Goal: Task Accomplishment & Management: Manage account settings

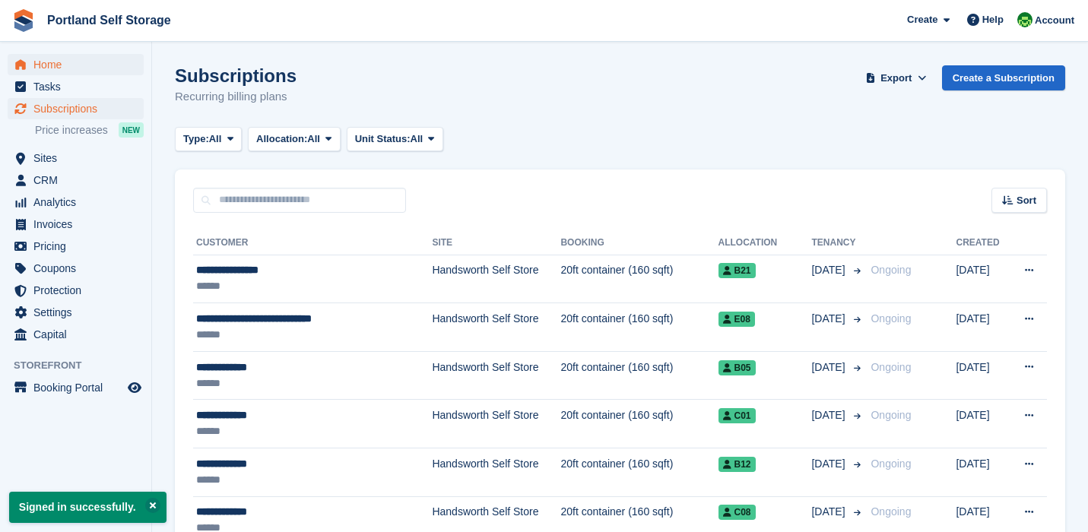
click at [58, 71] on span "Home" at bounding box center [78, 64] width 91 height 21
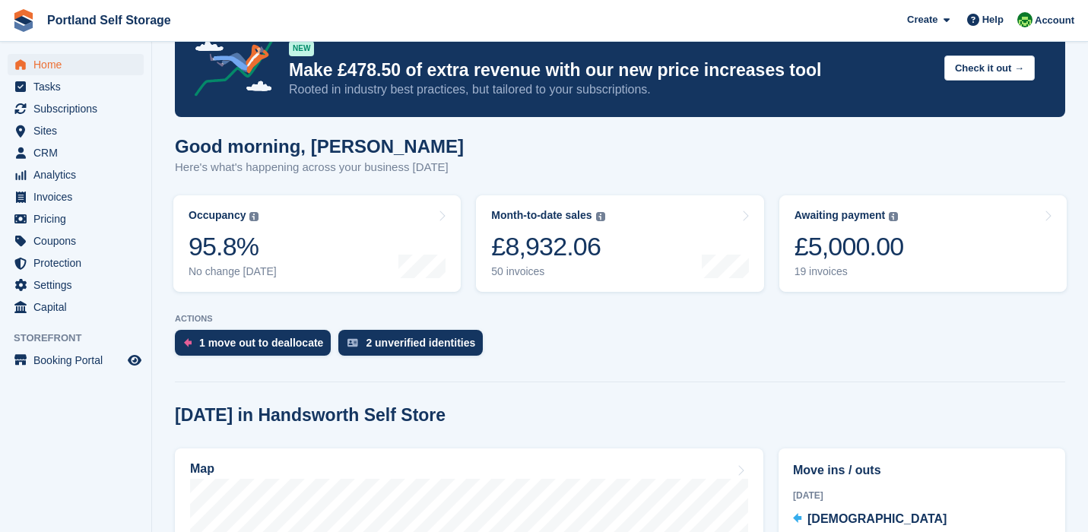
scroll to position [348, 0]
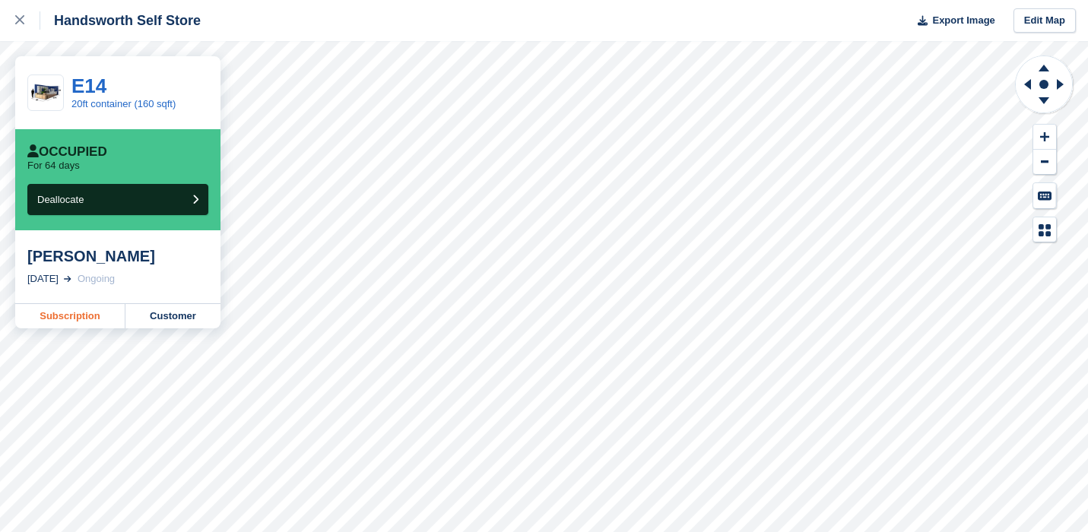
click at [103, 314] on link "Subscription" at bounding box center [70, 316] width 110 height 24
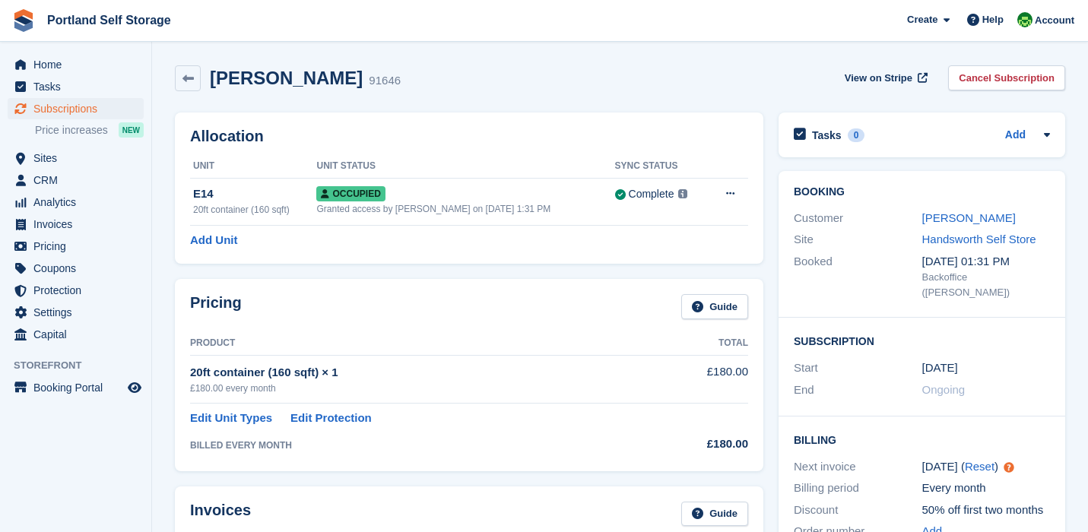
click at [767, 122] on div "Allocation Unit Unit Status Sync Status E14 20ft container (160 sqft) Occupied …" at bounding box center [469, 188] width 604 height 167
click at [767, 177] on div "Allocation Unit Unit Status Sync Status E14 20ft container (160 sqft) Occupied …" at bounding box center [469, 188] width 604 height 167
click at [84, 68] on span "Home" at bounding box center [78, 64] width 91 height 21
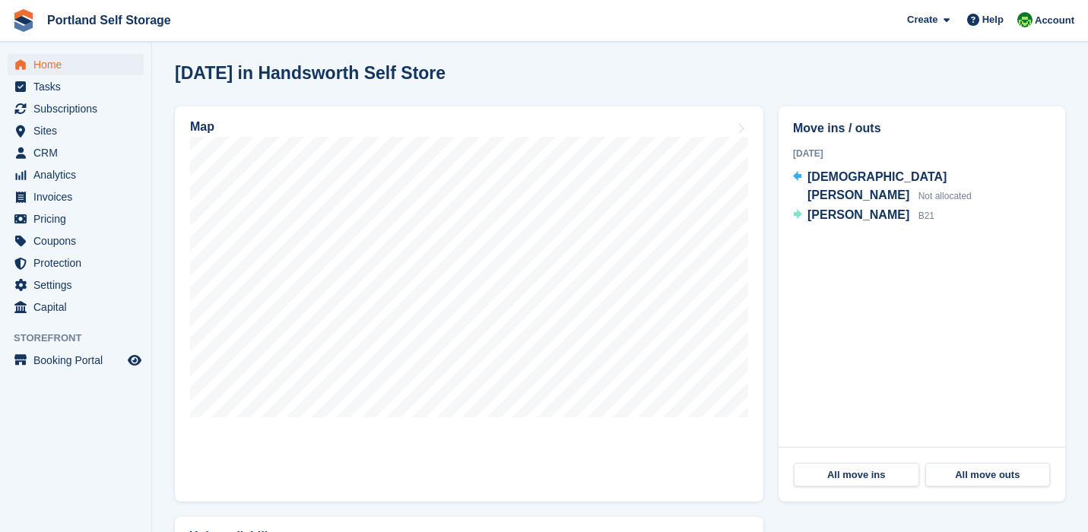
scroll to position [393, 0]
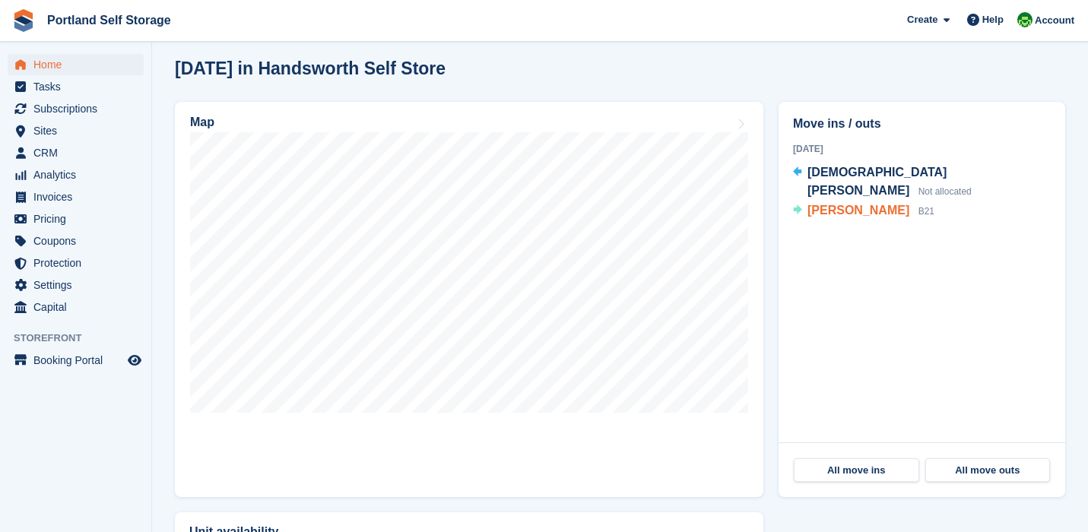
click at [854, 204] on span "[PERSON_NAME]" at bounding box center [859, 210] width 102 height 13
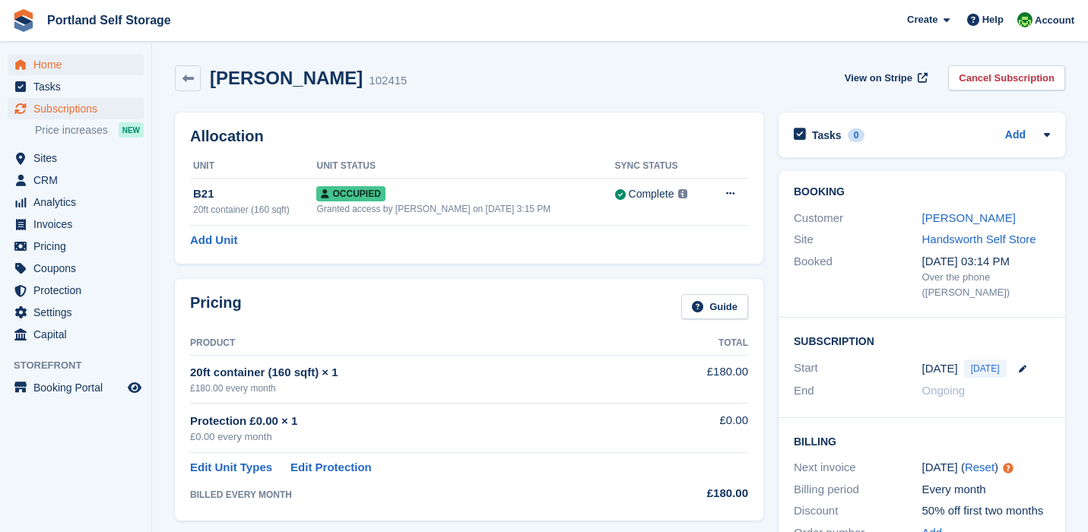
click at [82, 72] on span "Home" at bounding box center [78, 64] width 91 height 21
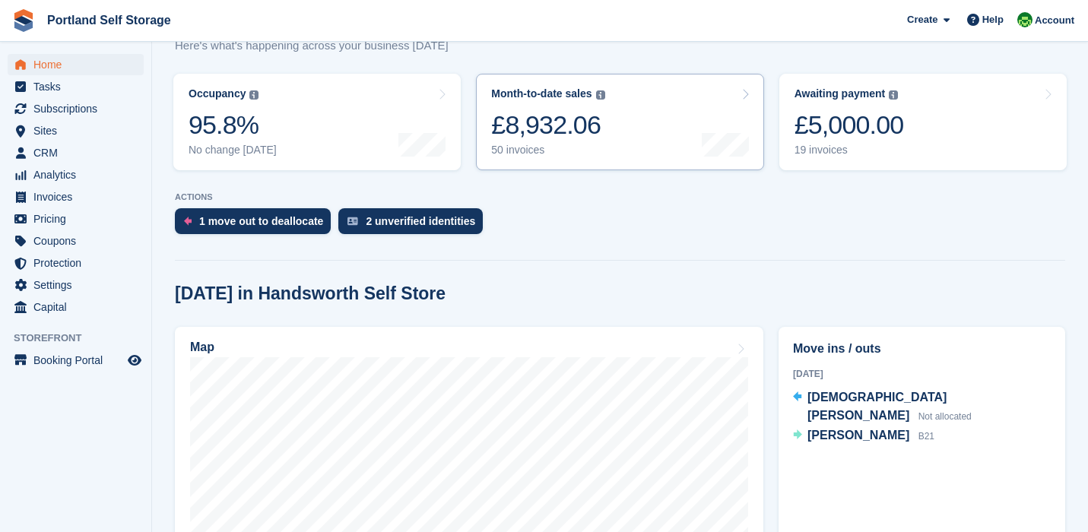
scroll to position [177, 0]
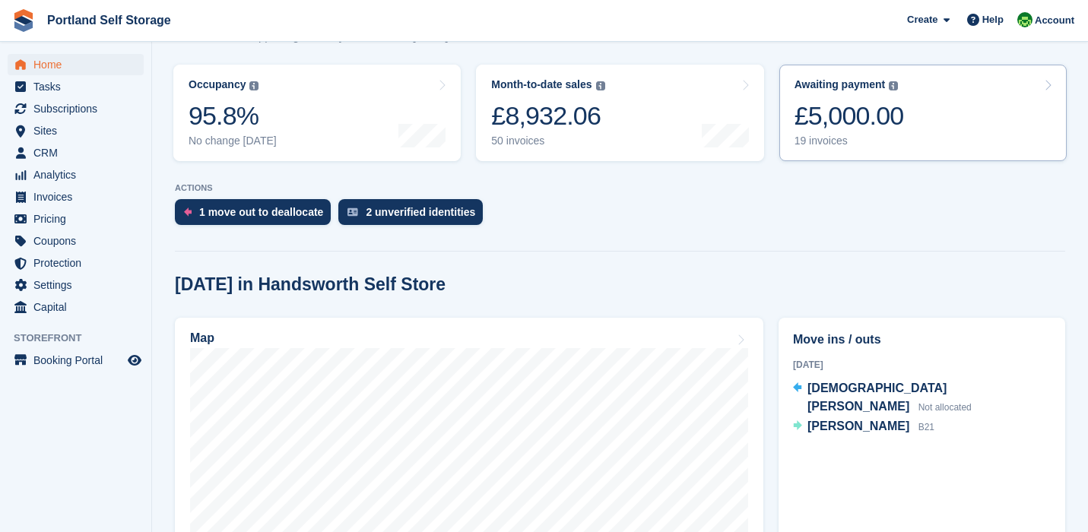
click at [865, 125] on div "£5,000.00" at bounding box center [850, 115] width 110 height 31
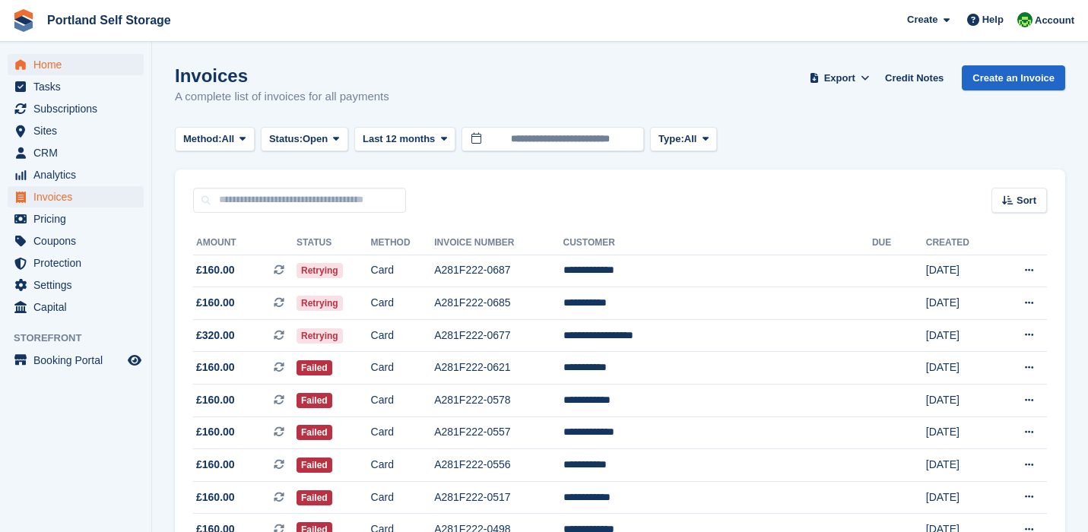
click at [105, 74] on span "Home" at bounding box center [78, 64] width 91 height 21
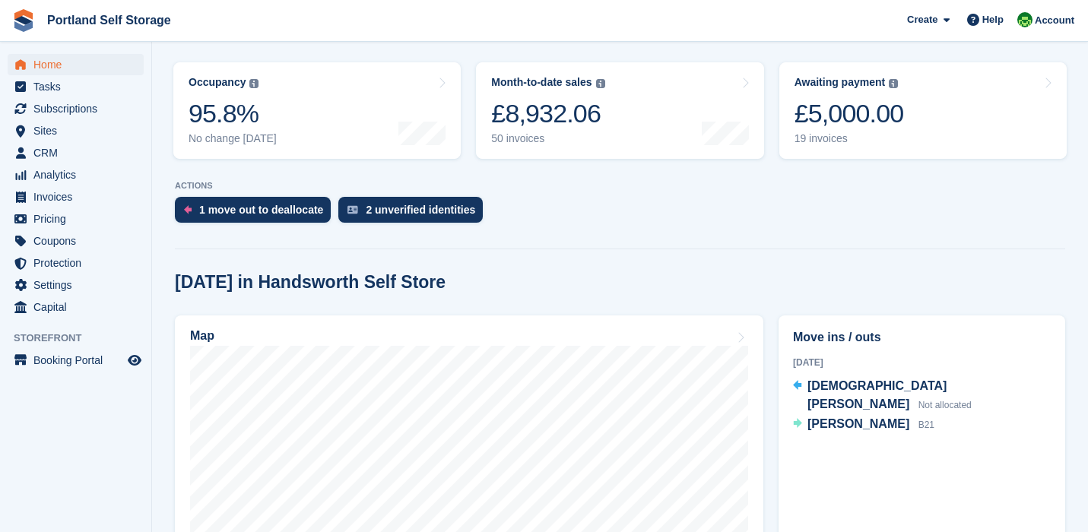
scroll to position [110, 0]
